Goal: Obtain resource: Obtain resource

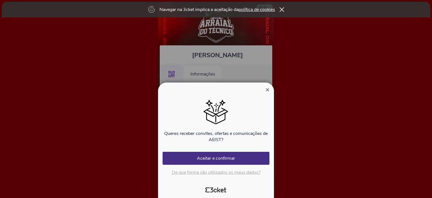
click at [268, 91] on span "×" at bounding box center [268, 90] width 4 height 8
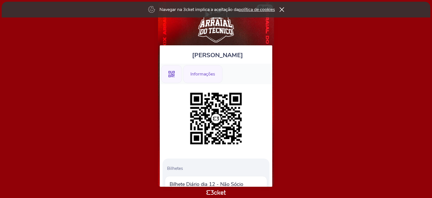
click at [205, 76] on div "Informações" at bounding box center [202, 74] width 39 height 18
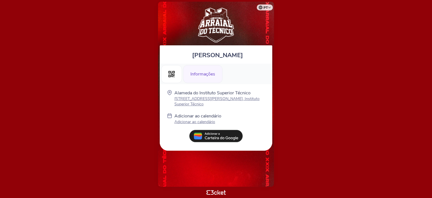
click at [205, 119] on p "Adicionar ao calendário" at bounding box center [198, 121] width 47 height 5
